Goal: Find specific page/section: Find specific page/section

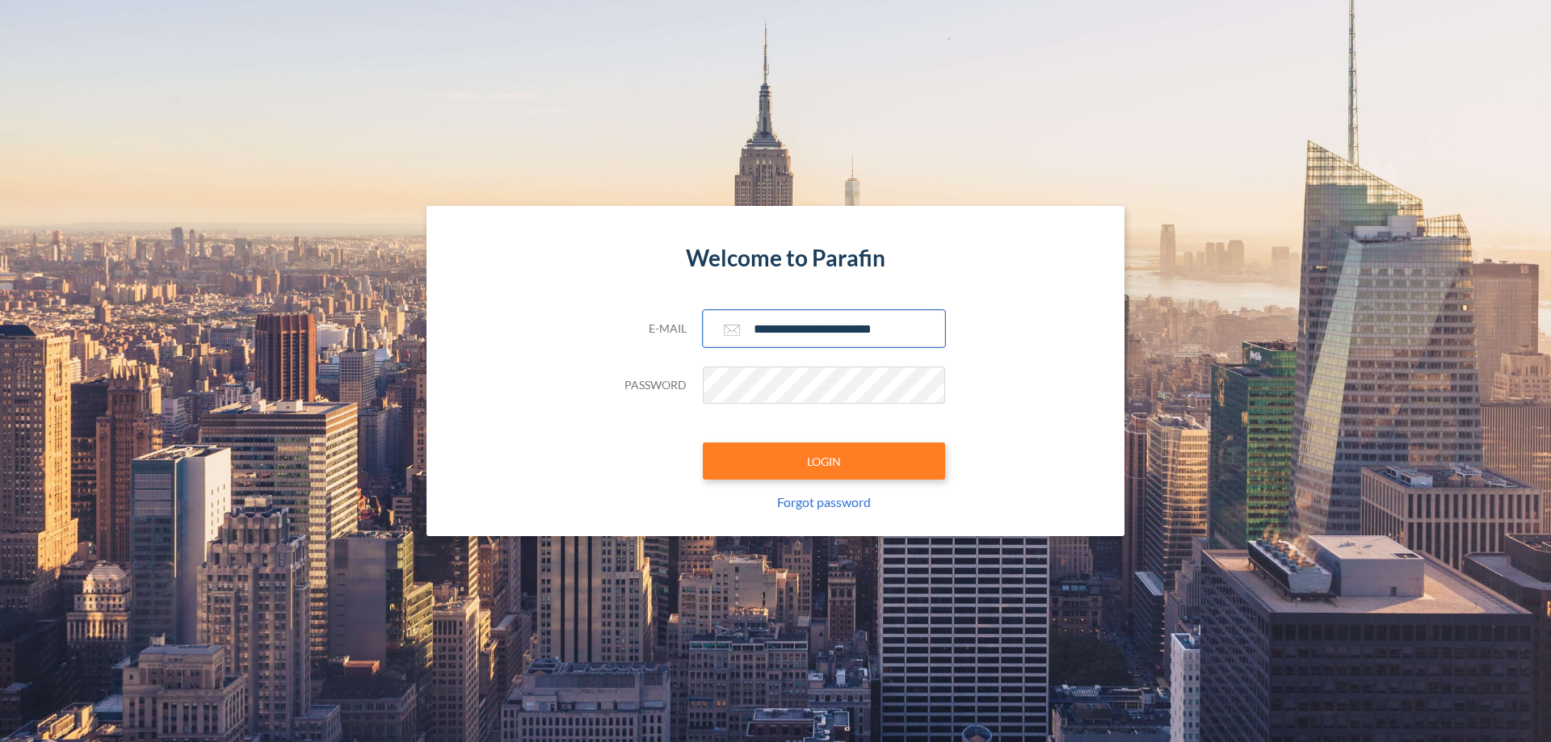
type input "**********"
click at [824, 461] on button "LOGIN" at bounding box center [824, 461] width 242 height 37
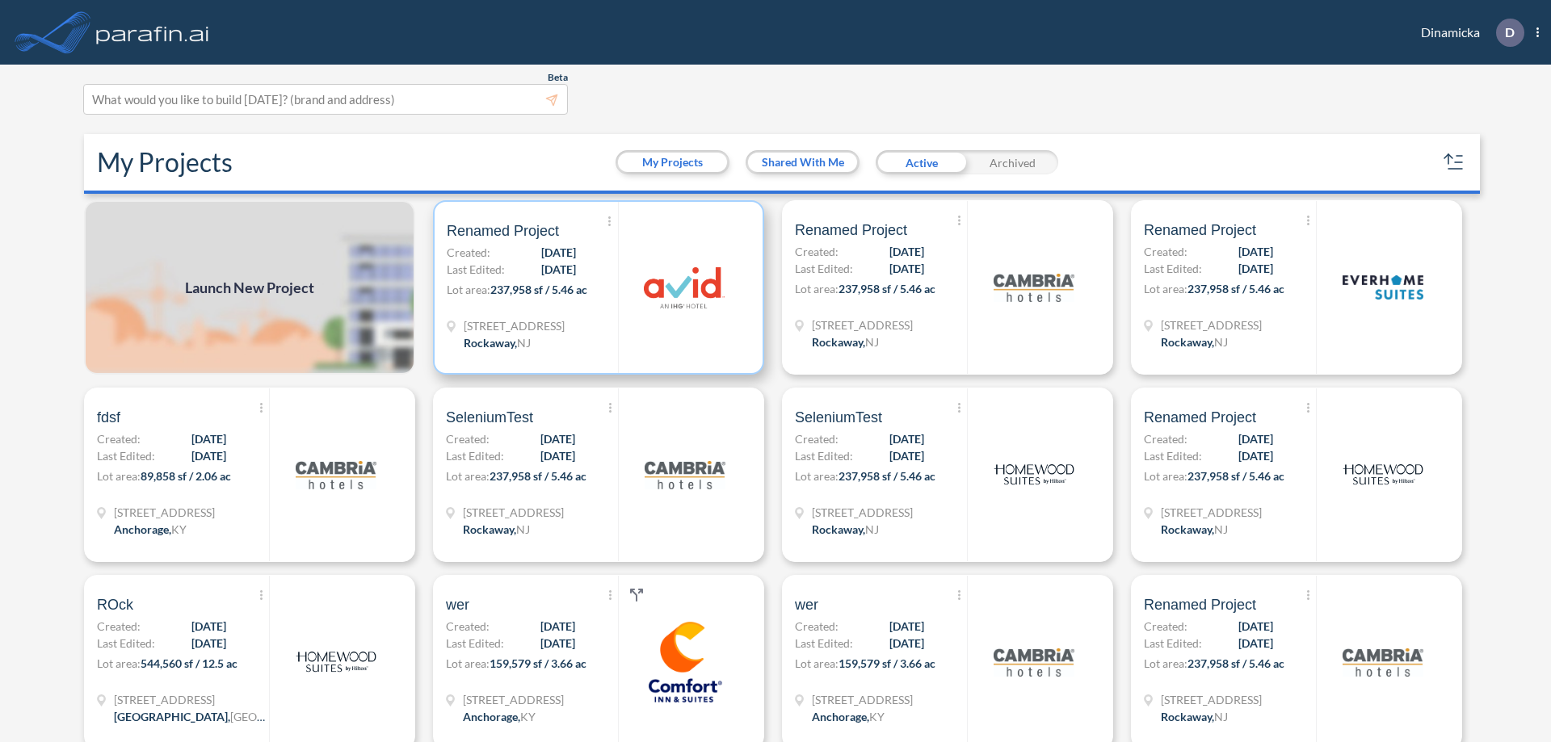
scroll to position [4, 0]
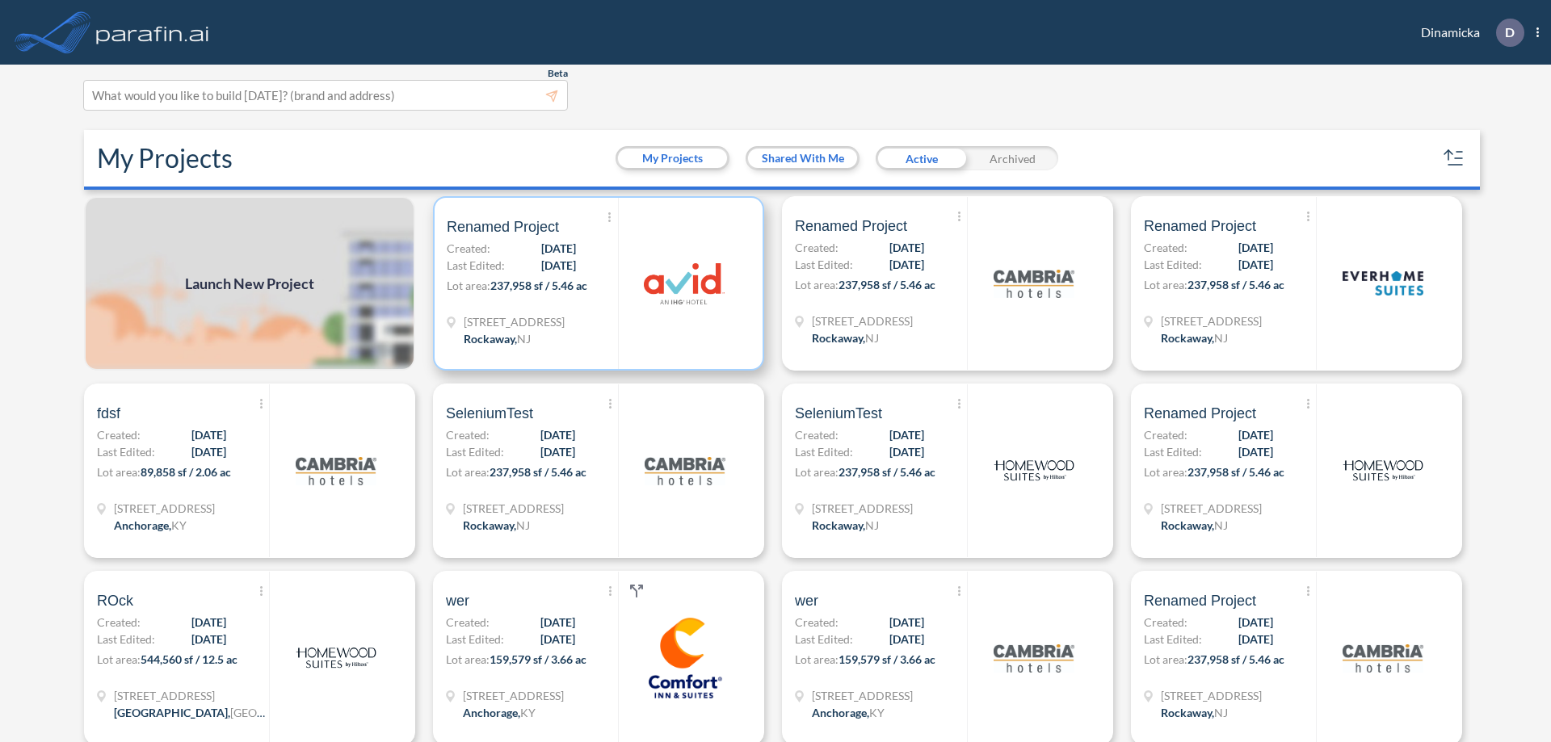
click at [595, 283] on p "Lot area: 237,958 sf / 5.46 ac" at bounding box center [532, 288] width 171 height 23
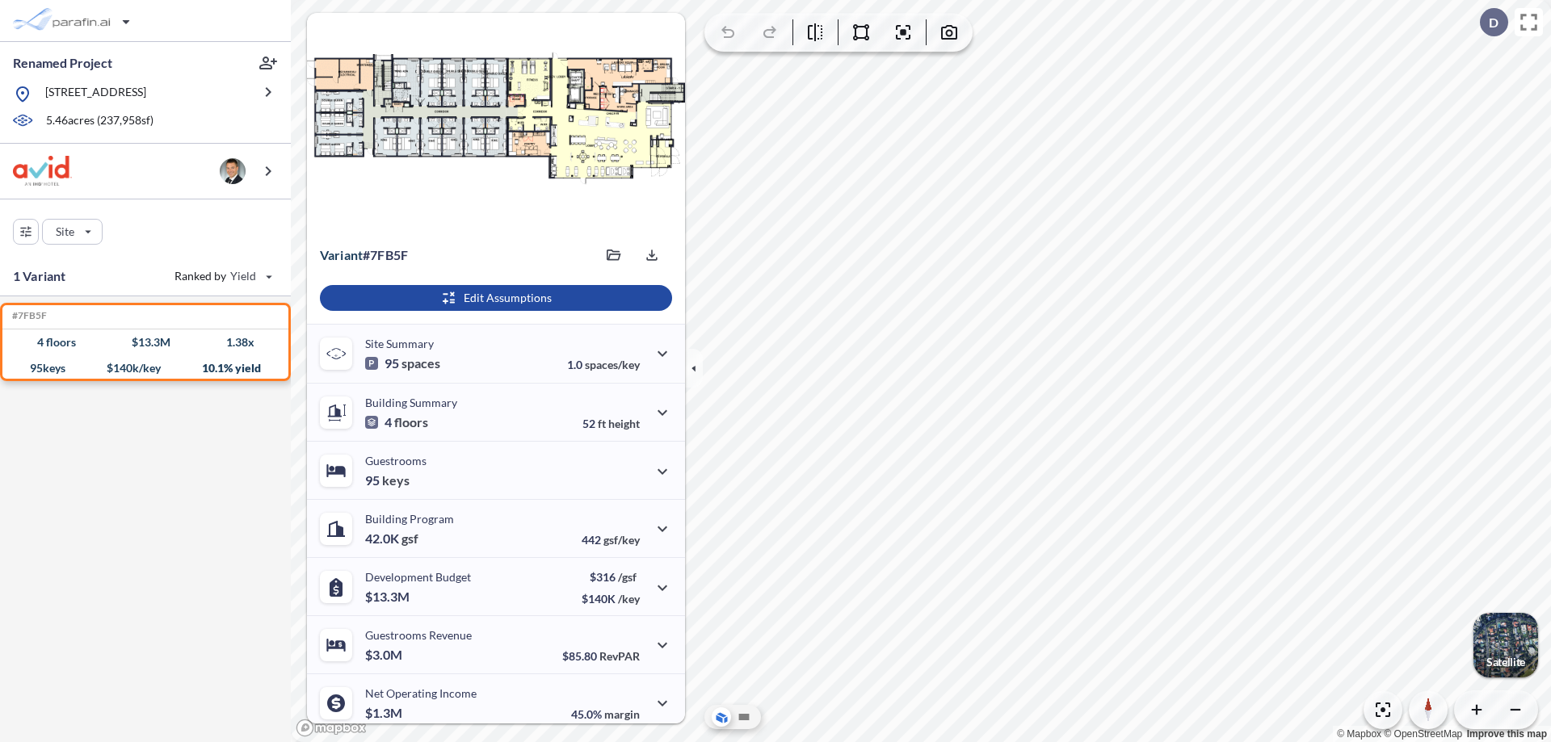
scroll to position [67, 0]
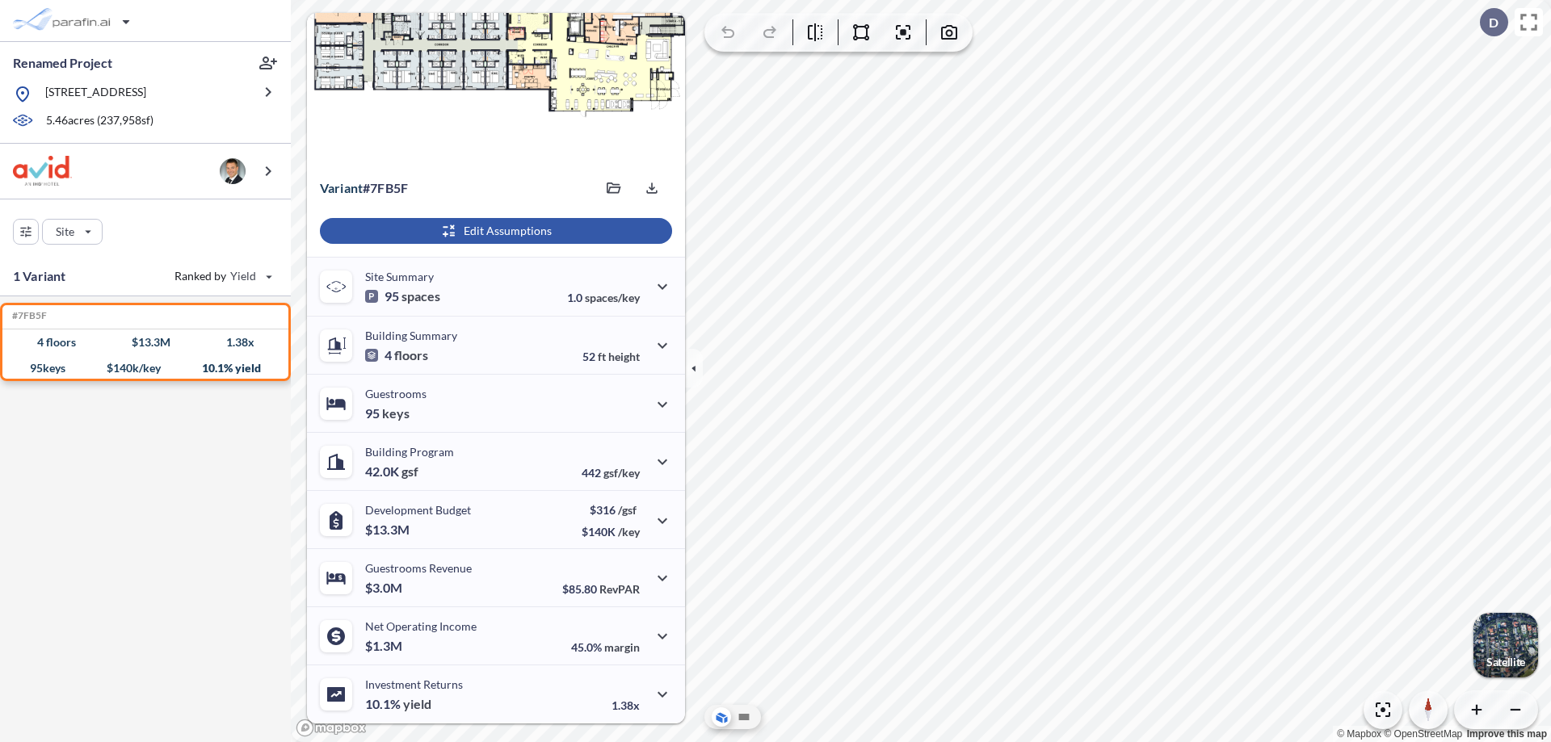
click at [493, 231] on div "button" at bounding box center [496, 231] width 352 height 26
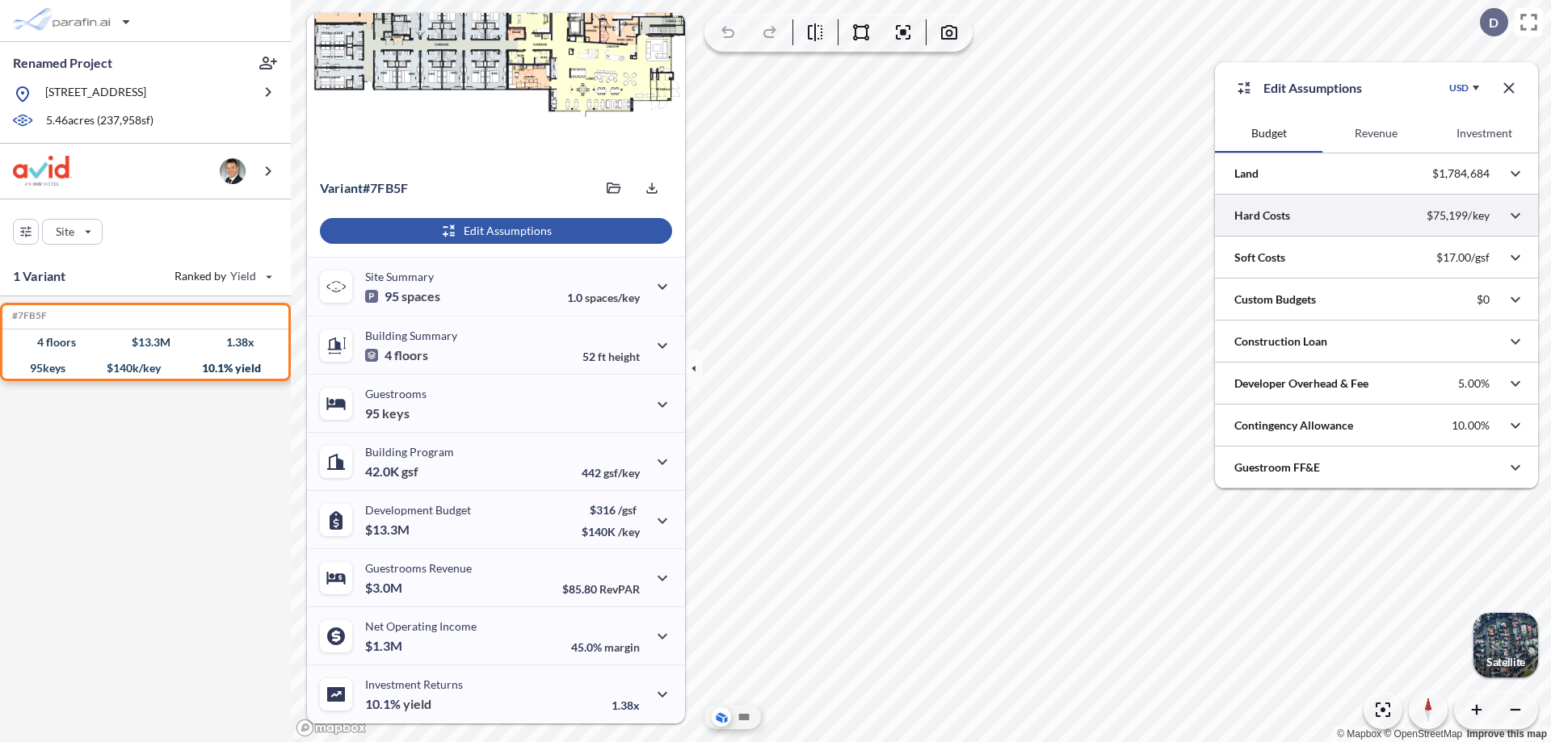
click at [1376, 216] on div at bounding box center [1376, 215] width 323 height 41
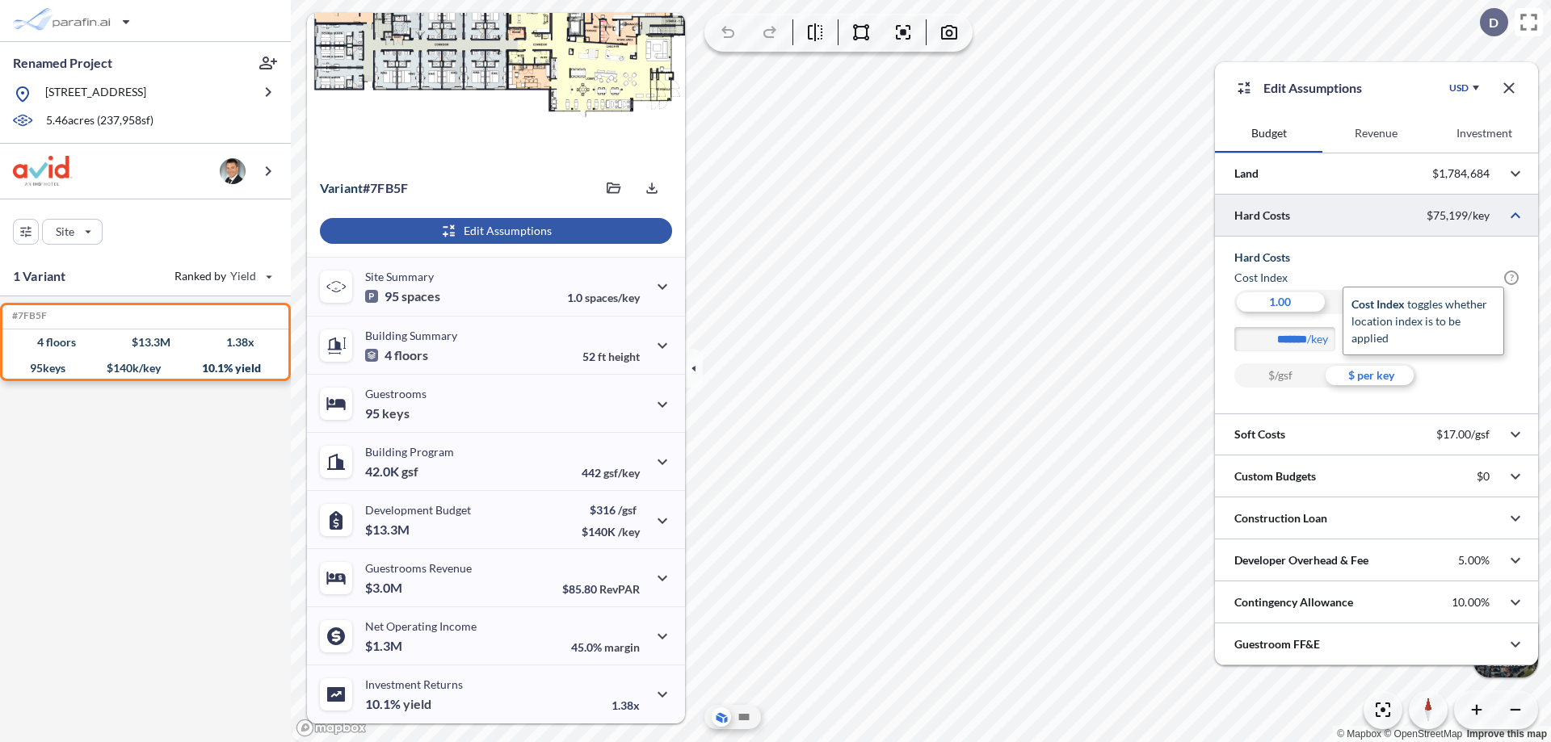
click at [1511, 278] on span "?" at bounding box center [1511, 278] width 15 height 15
